Goal: Task Accomplishment & Management: Manage account settings

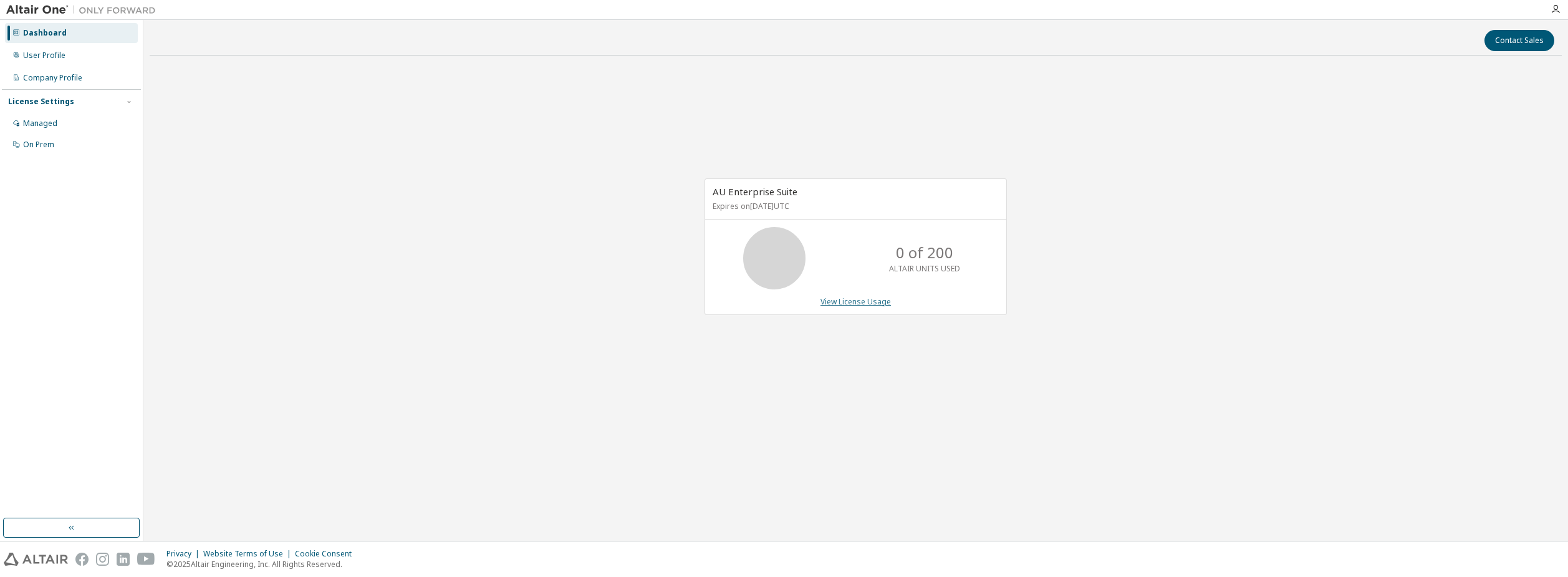
click at [877, 301] on link "View License Usage" at bounding box center [855, 301] width 70 height 11
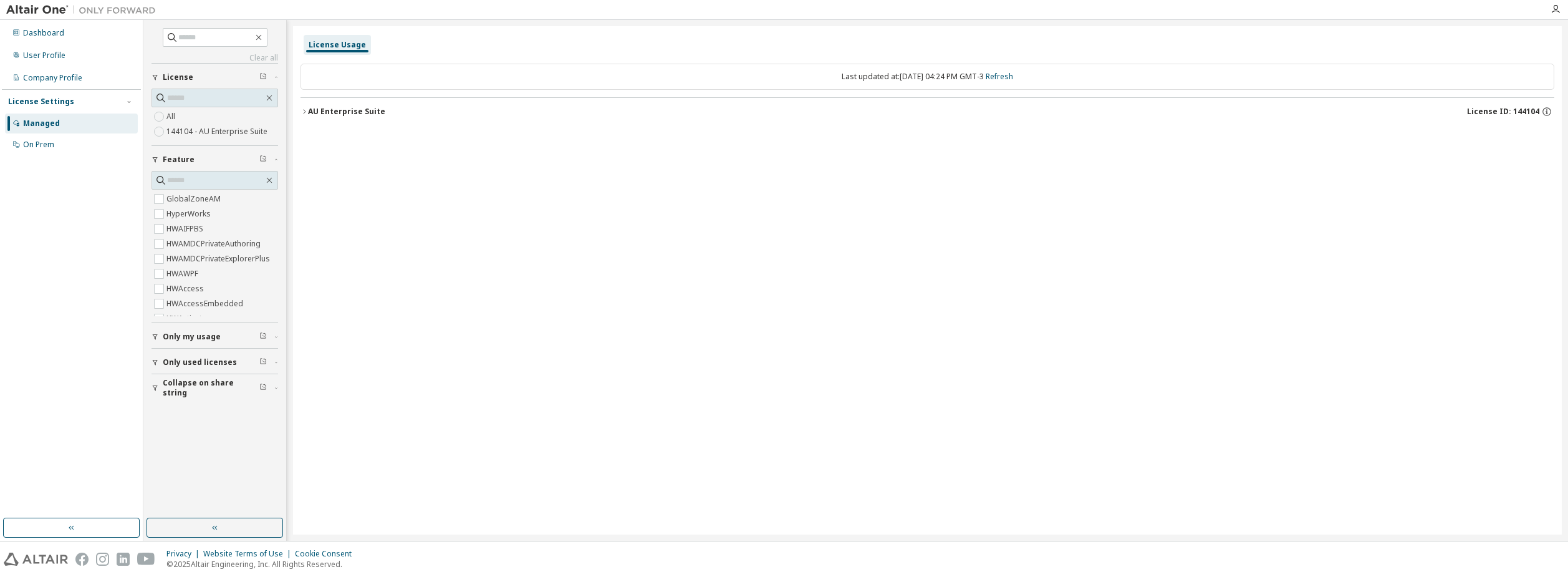
click at [362, 111] on div "AU Enterprise Suite" at bounding box center [346, 111] width 77 height 10
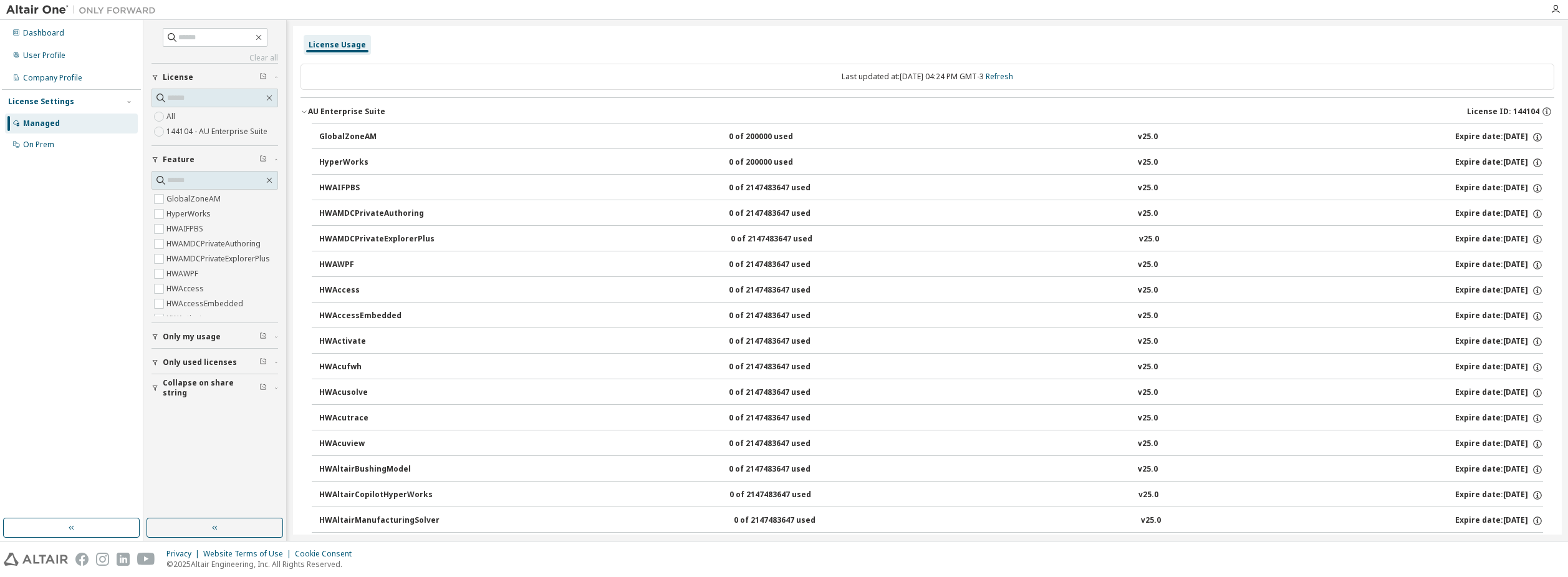
click at [333, 111] on div "AU Enterprise Suite" at bounding box center [346, 111] width 77 height 10
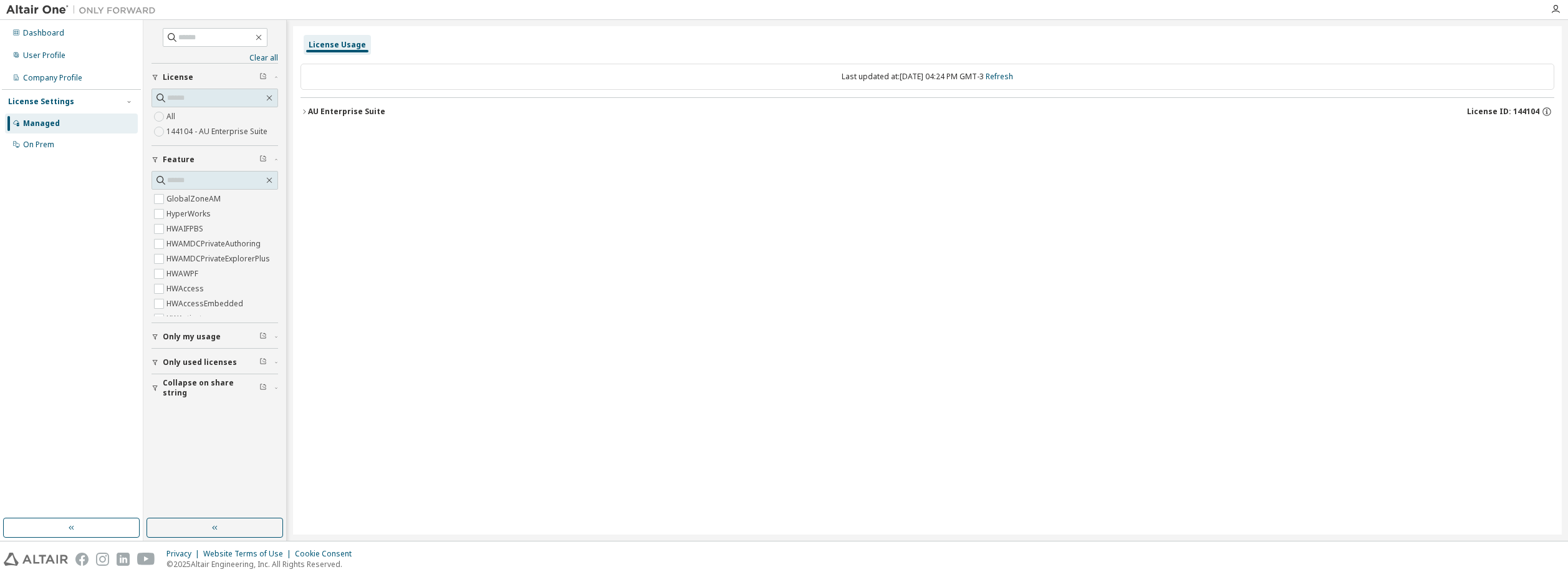
click at [386, 104] on button "AU Enterprise Suite License ID: 144104" at bounding box center [927, 111] width 1253 height 27
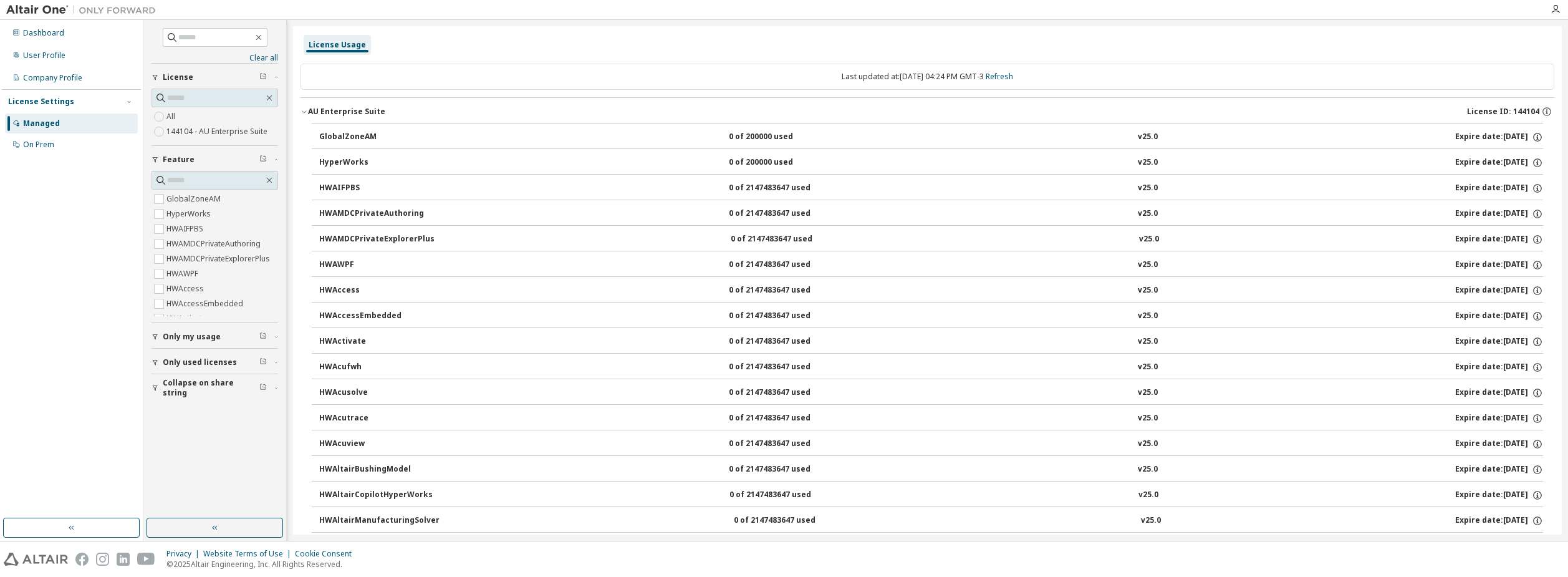
click at [360, 110] on div "AU Enterprise Suite" at bounding box center [346, 111] width 77 height 10
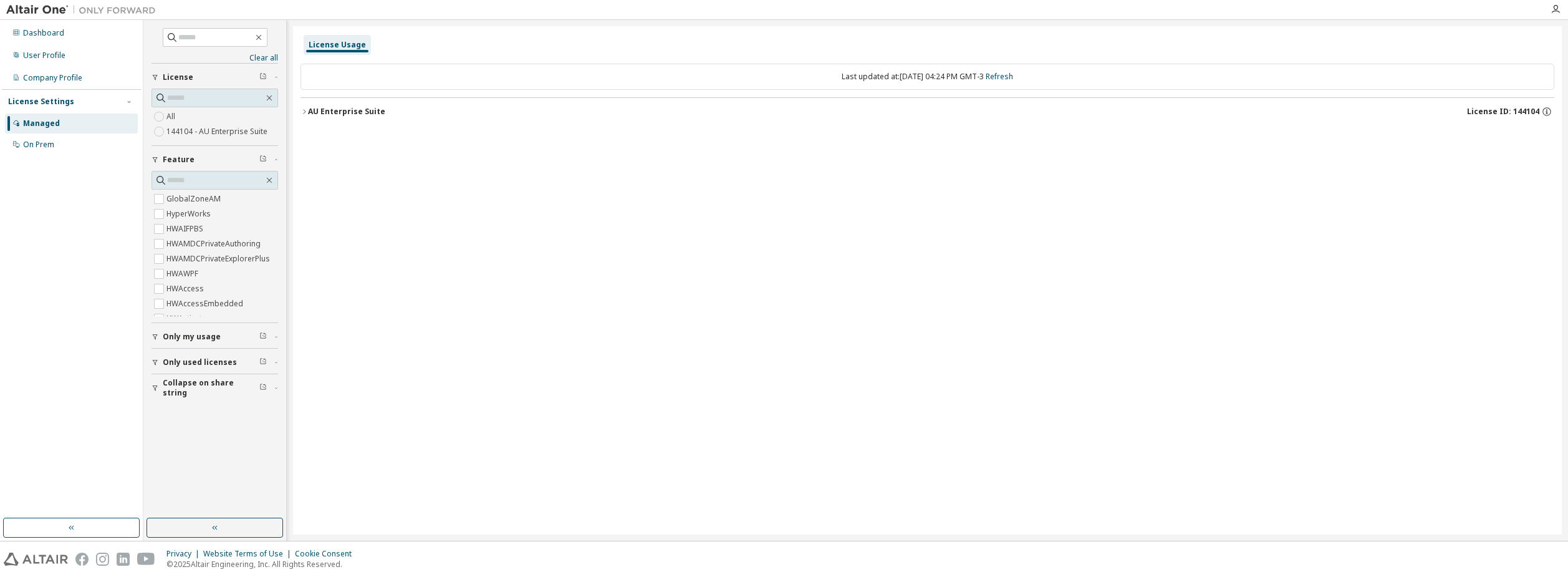
click at [360, 110] on div "AU Enterprise Suite" at bounding box center [346, 111] width 77 height 10
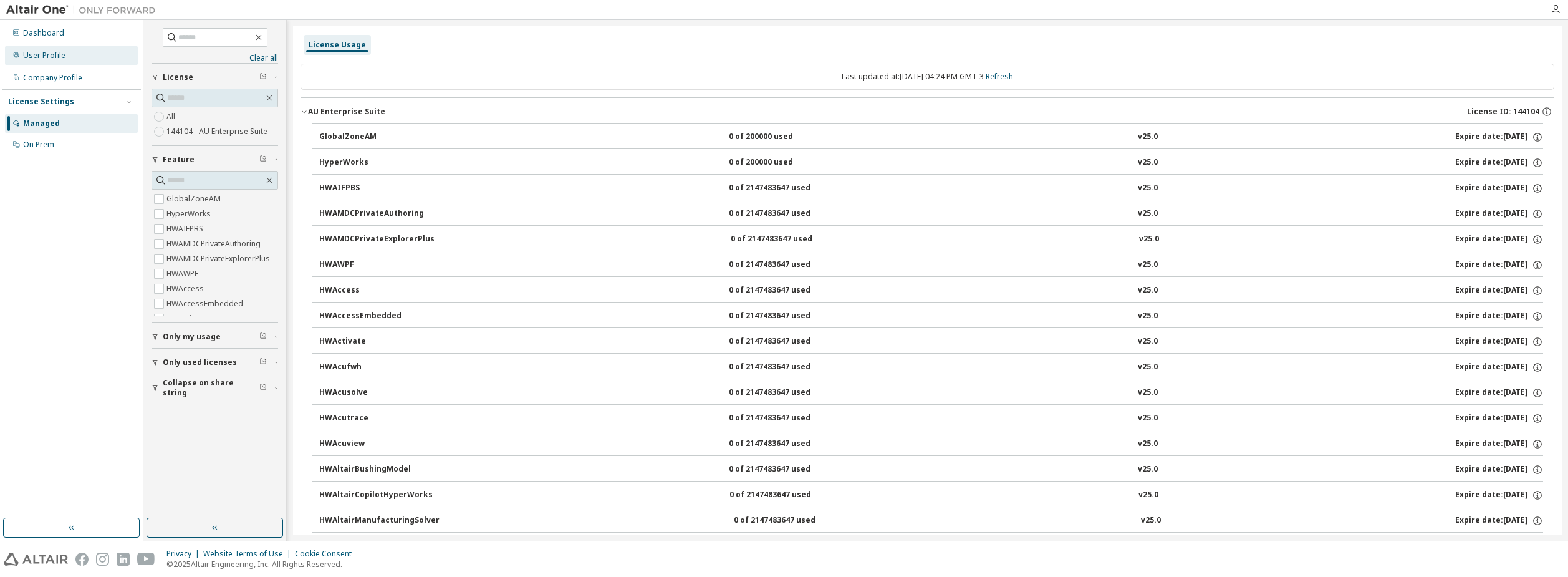
click at [75, 50] on div "User Profile" at bounding box center [71, 55] width 132 height 20
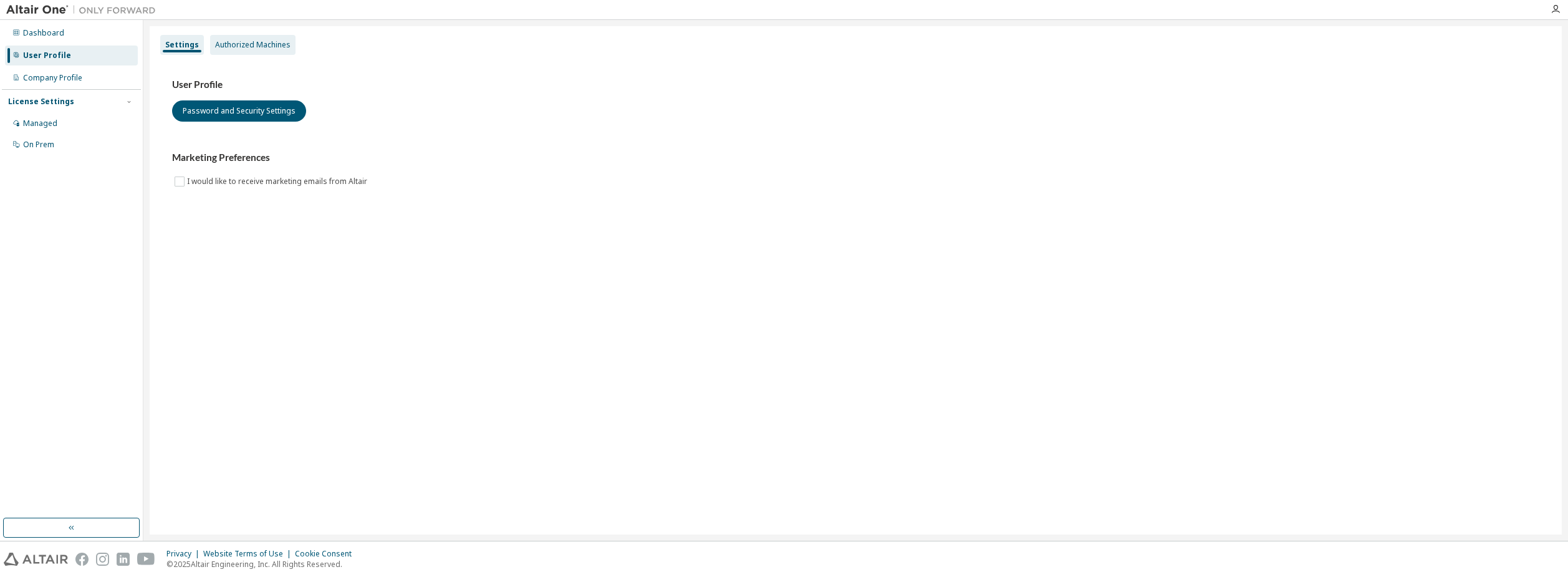
click at [262, 42] on div "Authorized Machines" at bounding box center [253, 45] width 76 height 10
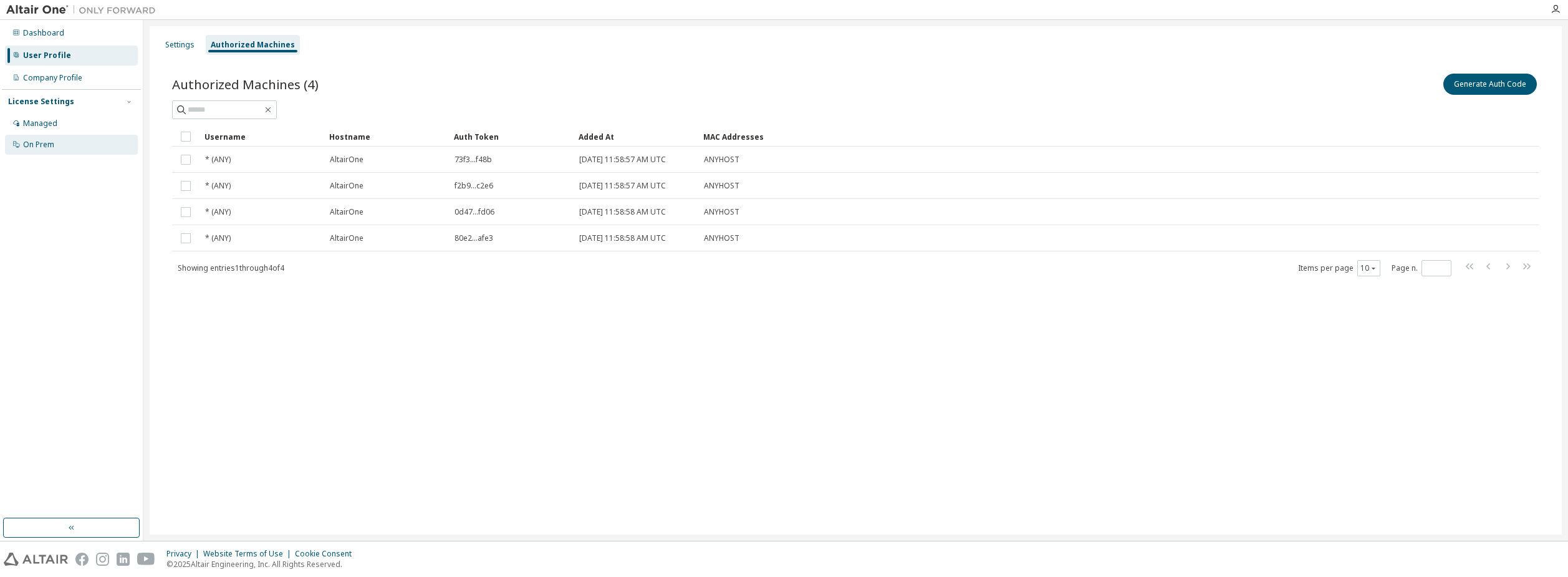
click at [82, 149] on div "On Prem" at bounding box center [71, 144] width 132 height 20
